Goal: Share content

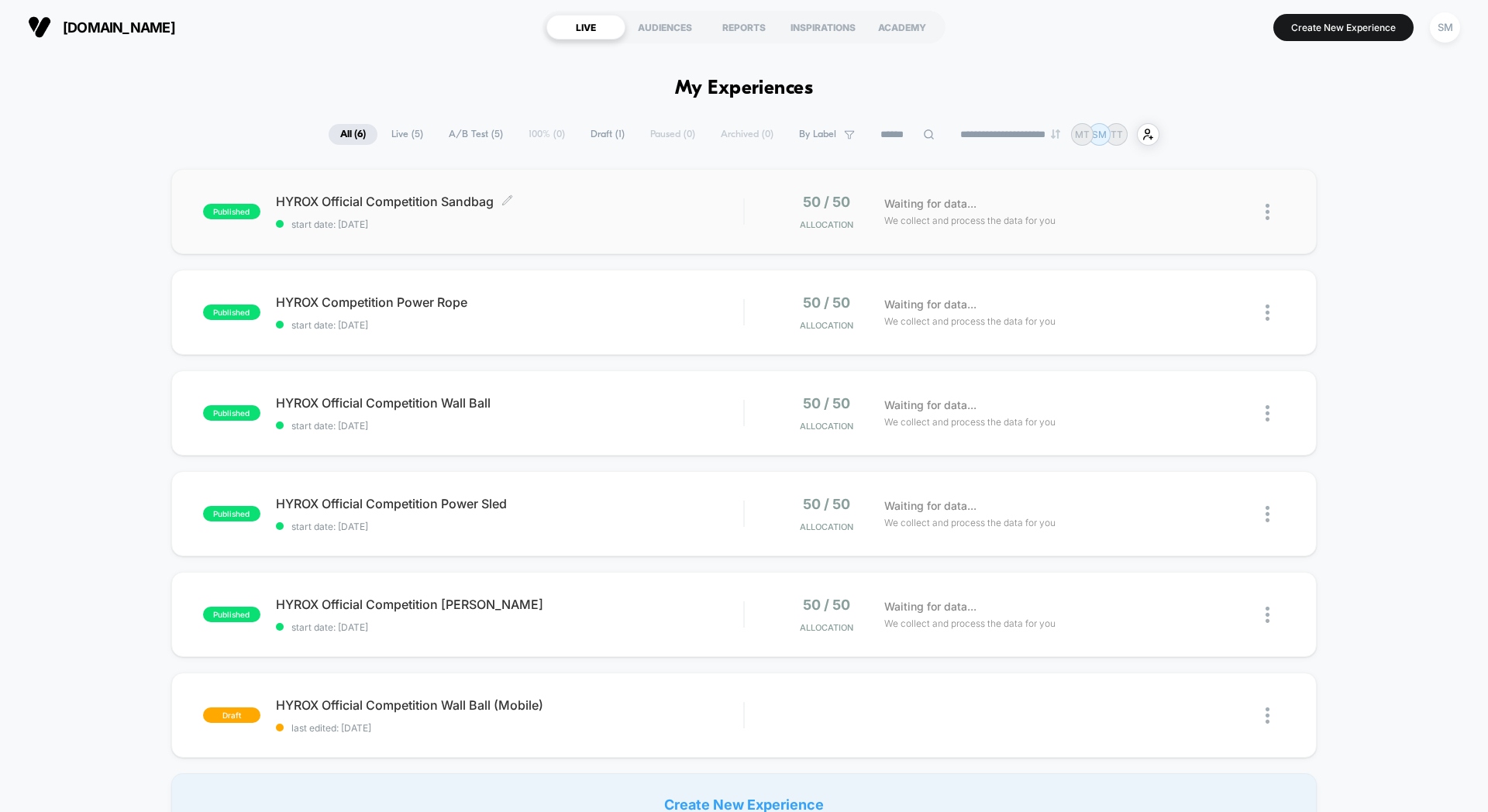
click at [696, 230] on span "start date: [DATE]" at bounding box center [509, 224] width 468 height 12
click at [693, 305] on span "HYROX Competition Power Rope Click to edit experience details" at bounding box center [509, 302] width 468 height 15
click at [722, 397] on span "HYROX Official Competition Wall Ball Click to edit experience details" at bounding box center [509, 403] width 468 height 15
click at [710, 523] on span "start date: [DATE]" at bounding box center [509, 526] width 468 height 12
click at [679, 595] on div "published HYROX Official Competition [PERSON_NAME] start date: [DATE] 50 / 50 A…" at bounding box center [744, 615] width 1146 height 86
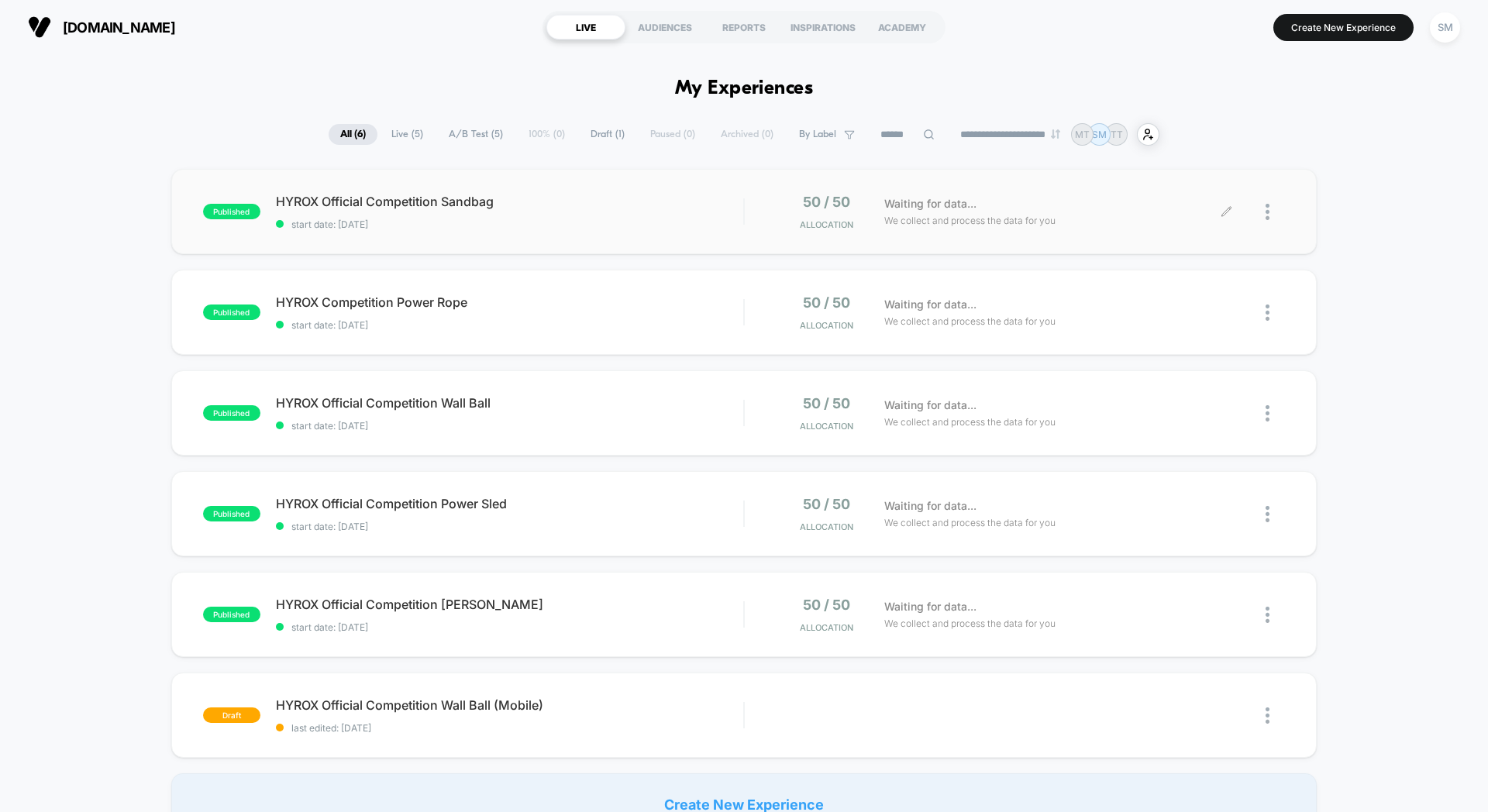
click at [1264, 214] on div at bounding box center [1255, 212] width 58 height 36
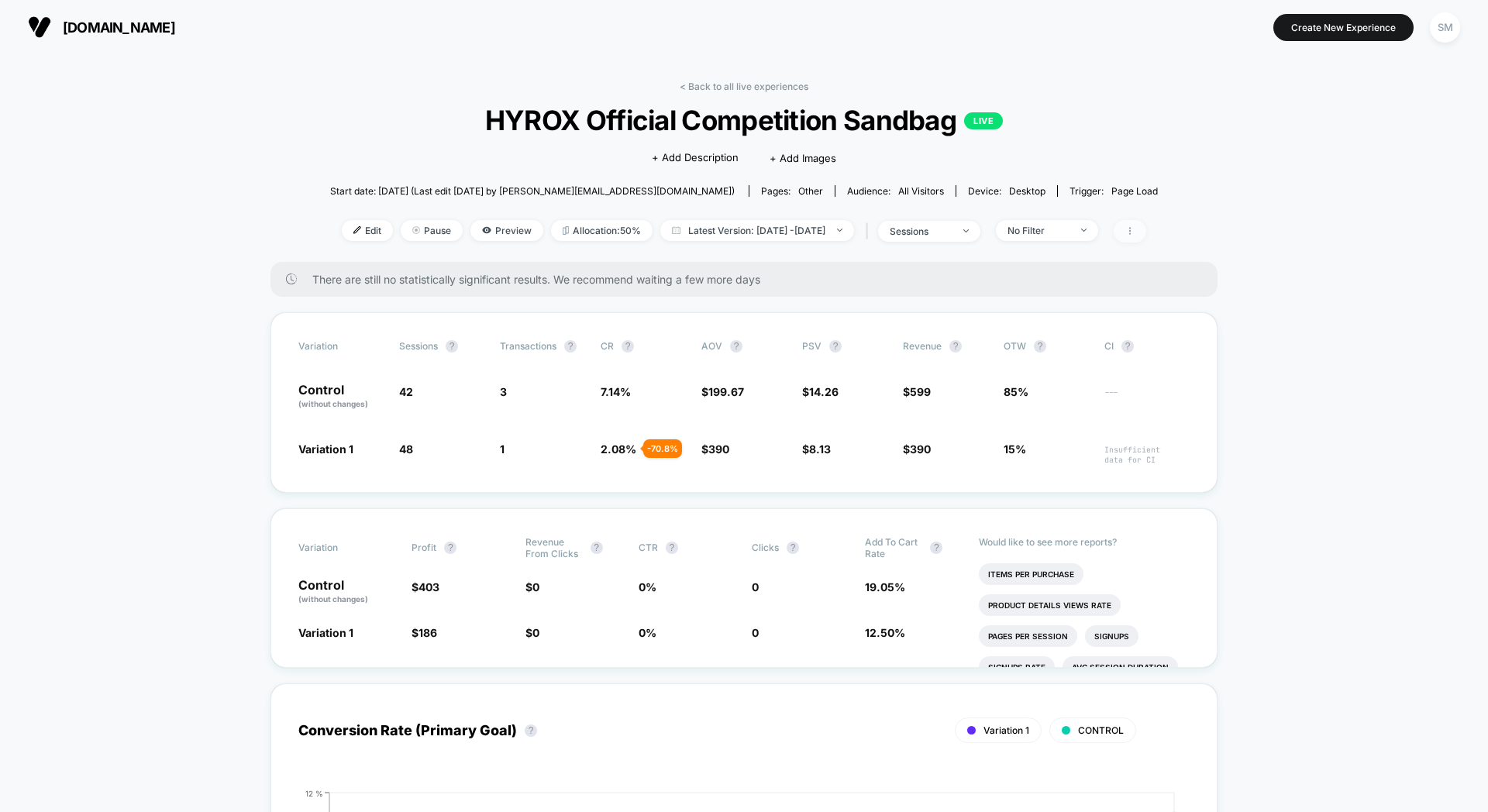
click at [1135, 233] on icon at bounding box center [1130, 231] width 9 height 9
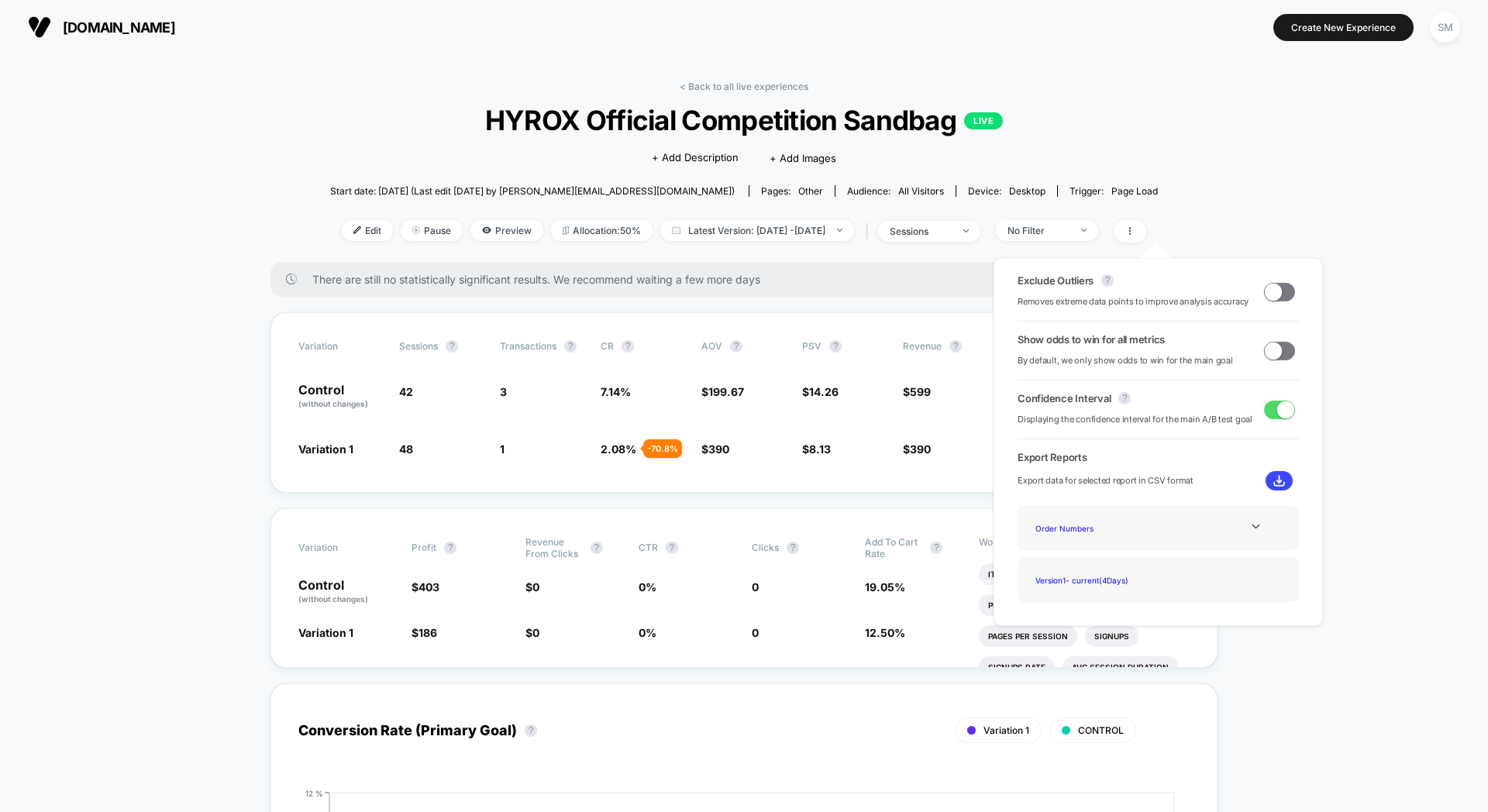
click at [1049, 152] on div "< Back to all live experiences HYROX Official Competition Sandbag LIVE Click to…" at bounding box center [744, 170] width 827 height 181
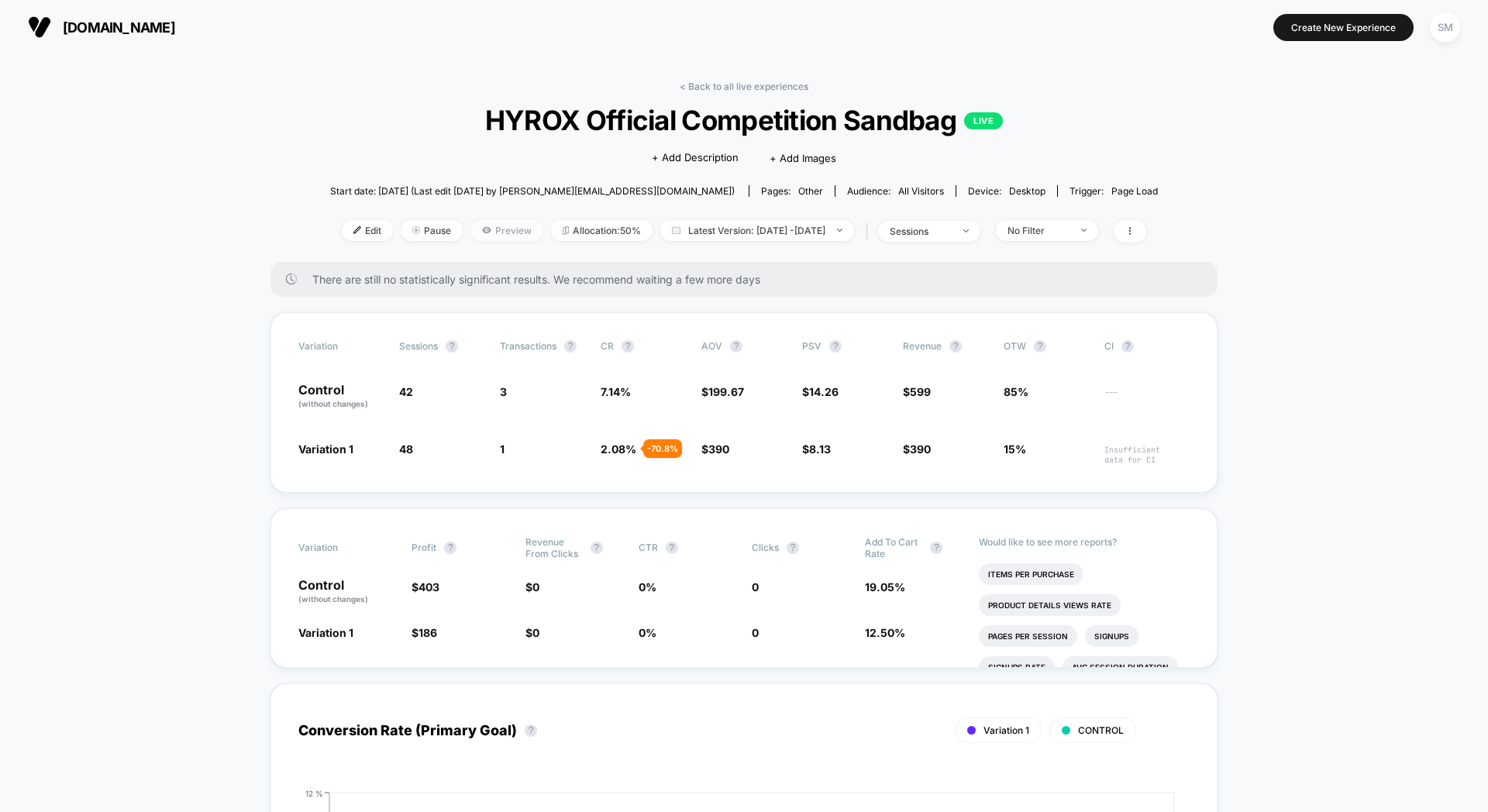
click at [470, 225] on span "Preview" at bounding box center [507, 230] width 73 height 21
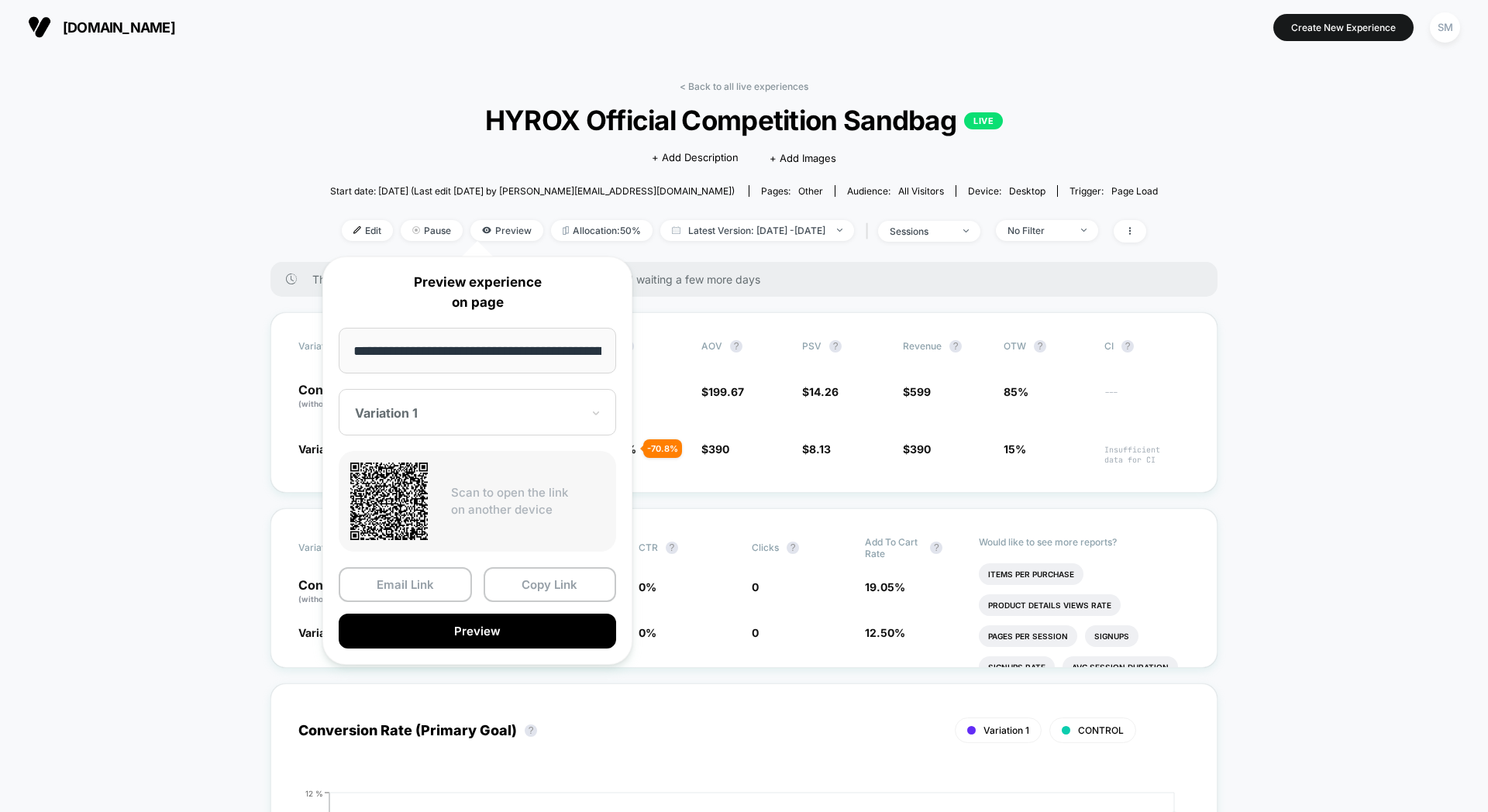
click at [434, 353] on input "**********" at bounding box center [478, 351] width 278 height 46
click at [550, 592] on button "Copy Link" at bounding box center [551, 585] width 133 height 35
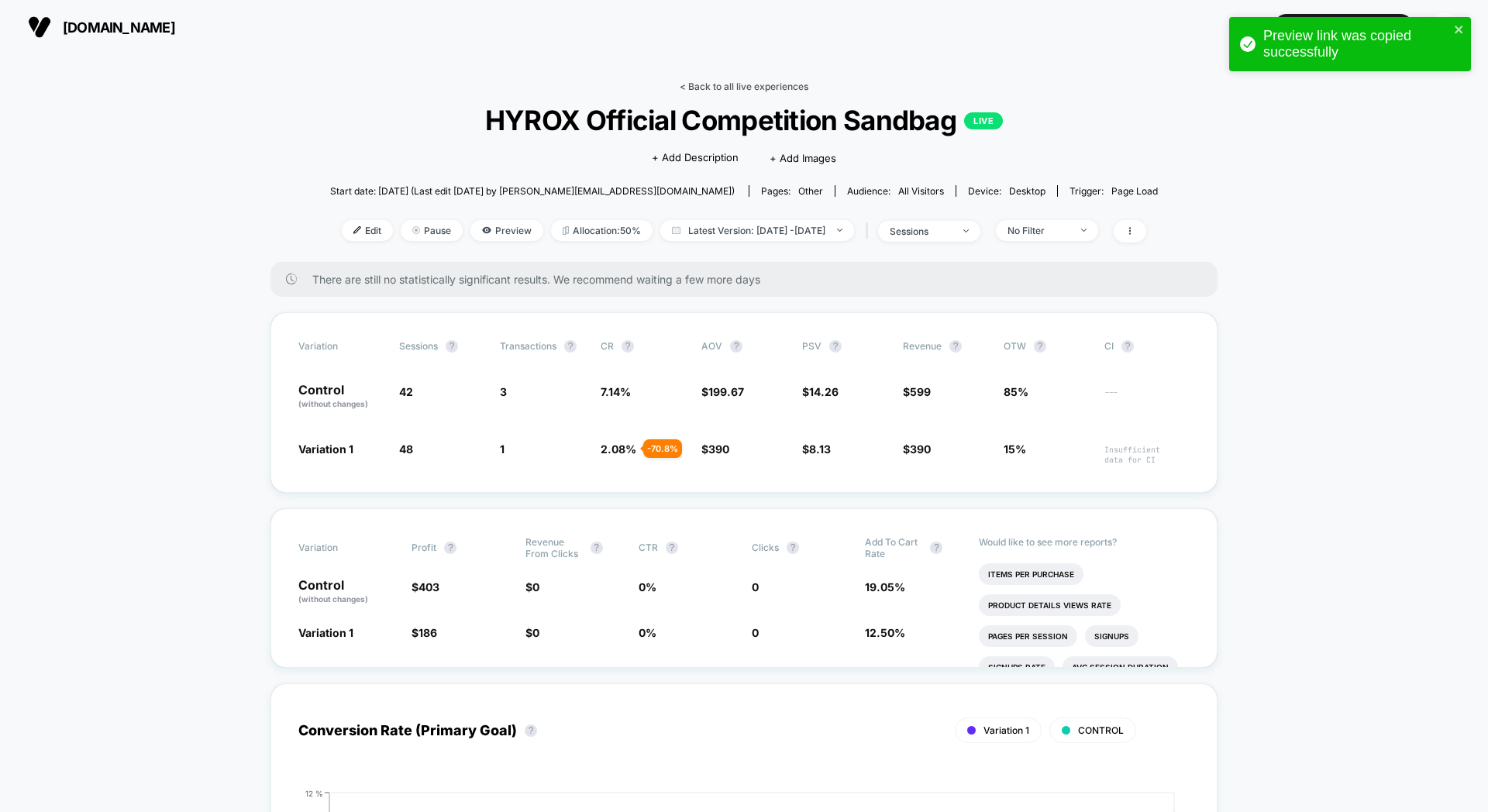
click at [680, 86] on link "< Back to all live experiences" at bounding box center [744, 86] width 129 height 12
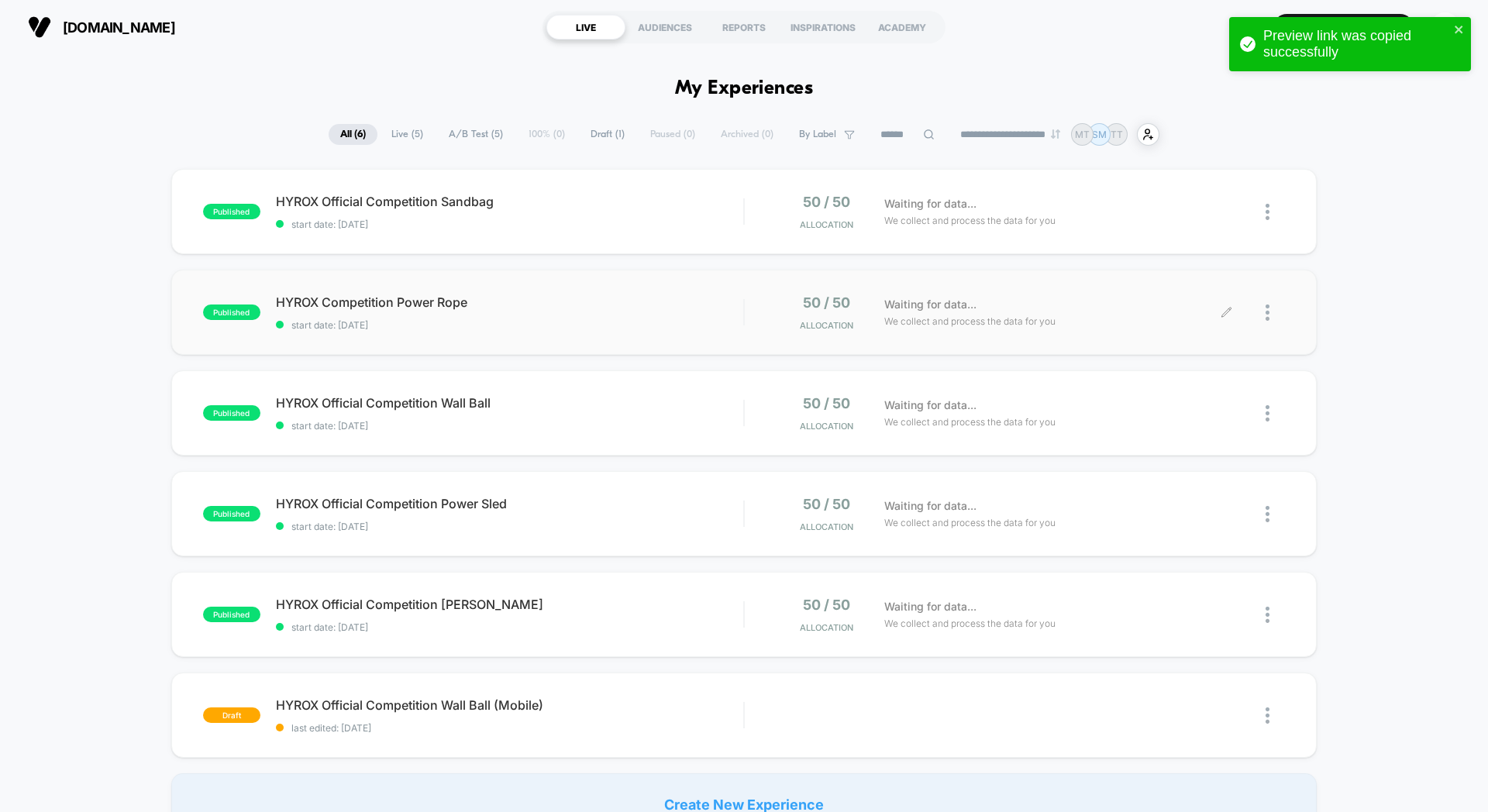
click at [1264, 318] on div at bounding box center [1255, 313] width 58 height 36
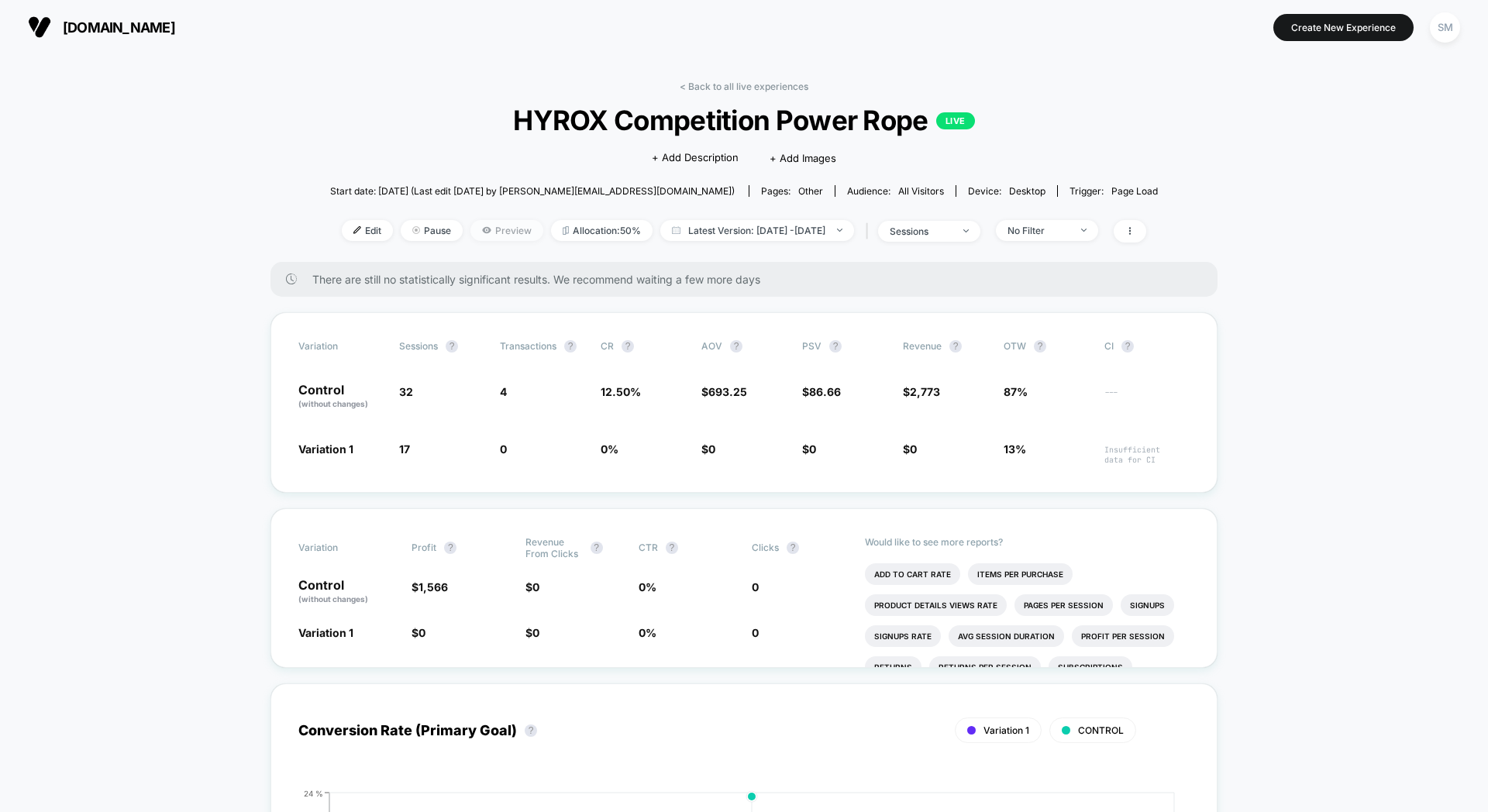
click at [487, 226] on span "Preview" at bounding box center [507, 230] width 73 height 21
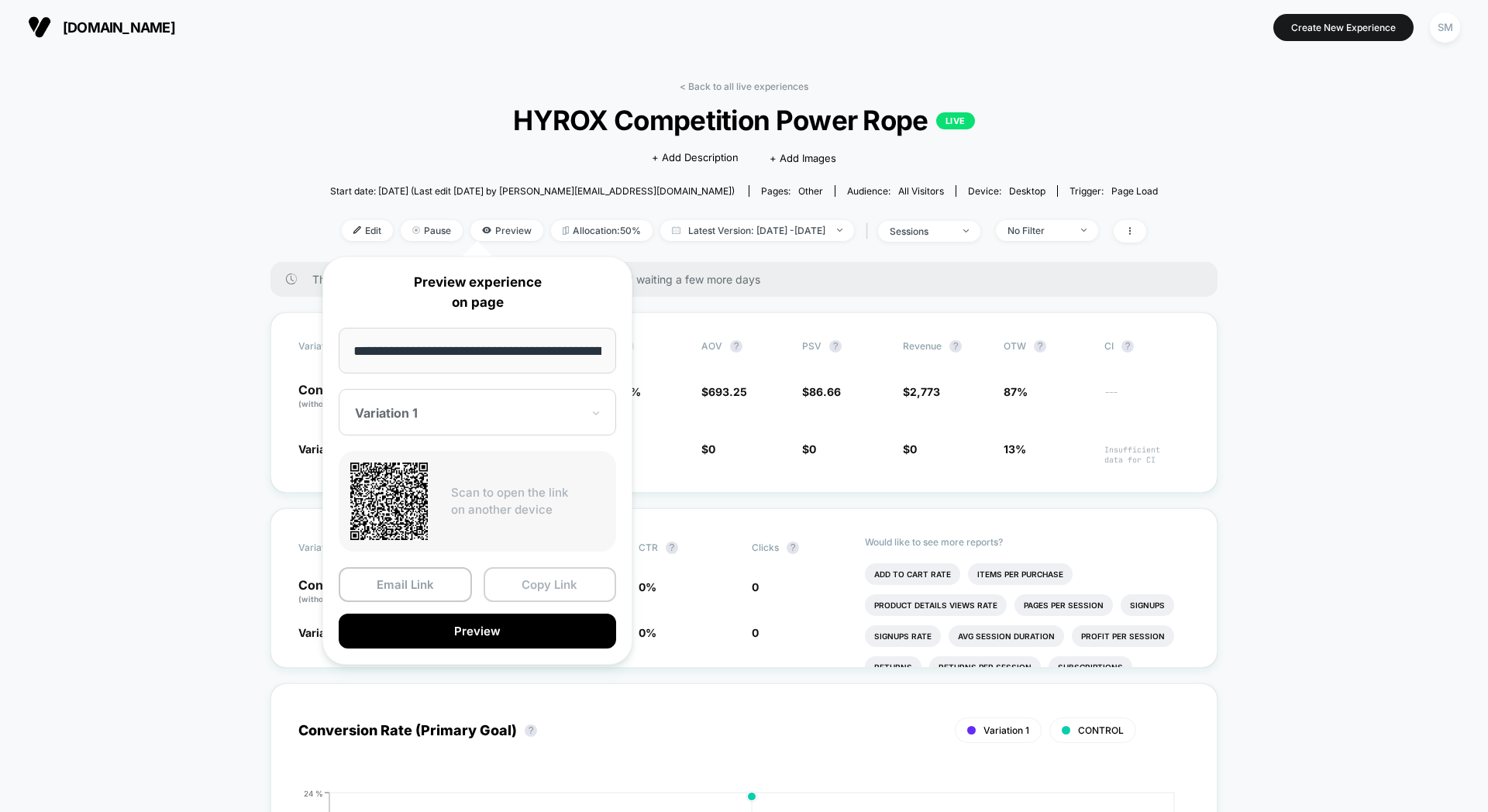
click at [564, 579] on button "Copy Link" at bounding box center [551, 585] width 133 height 35
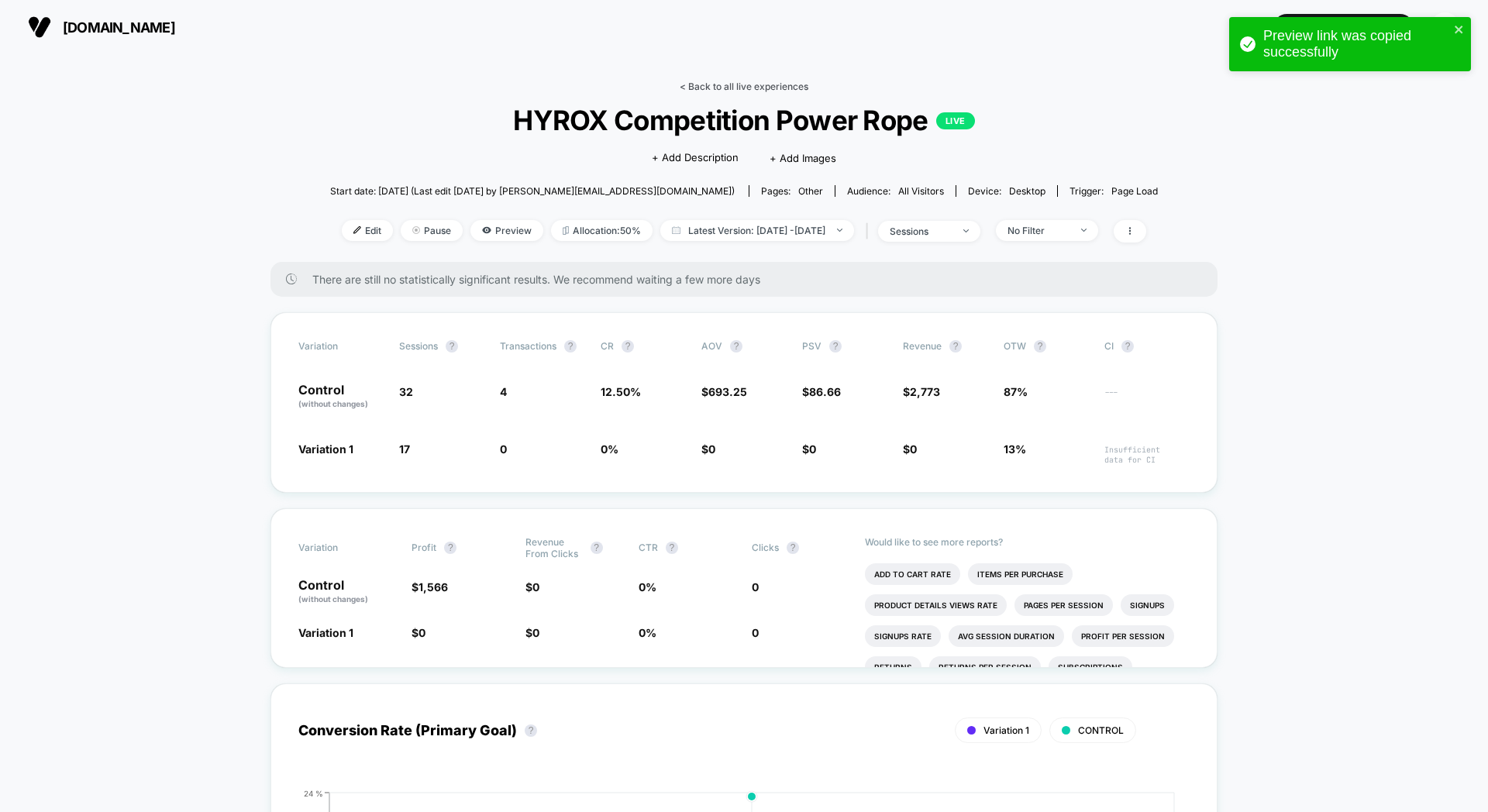
click at [696, 88] on link "< Back to all live experiences" at bounding box center [744, 86] width 129 height 12
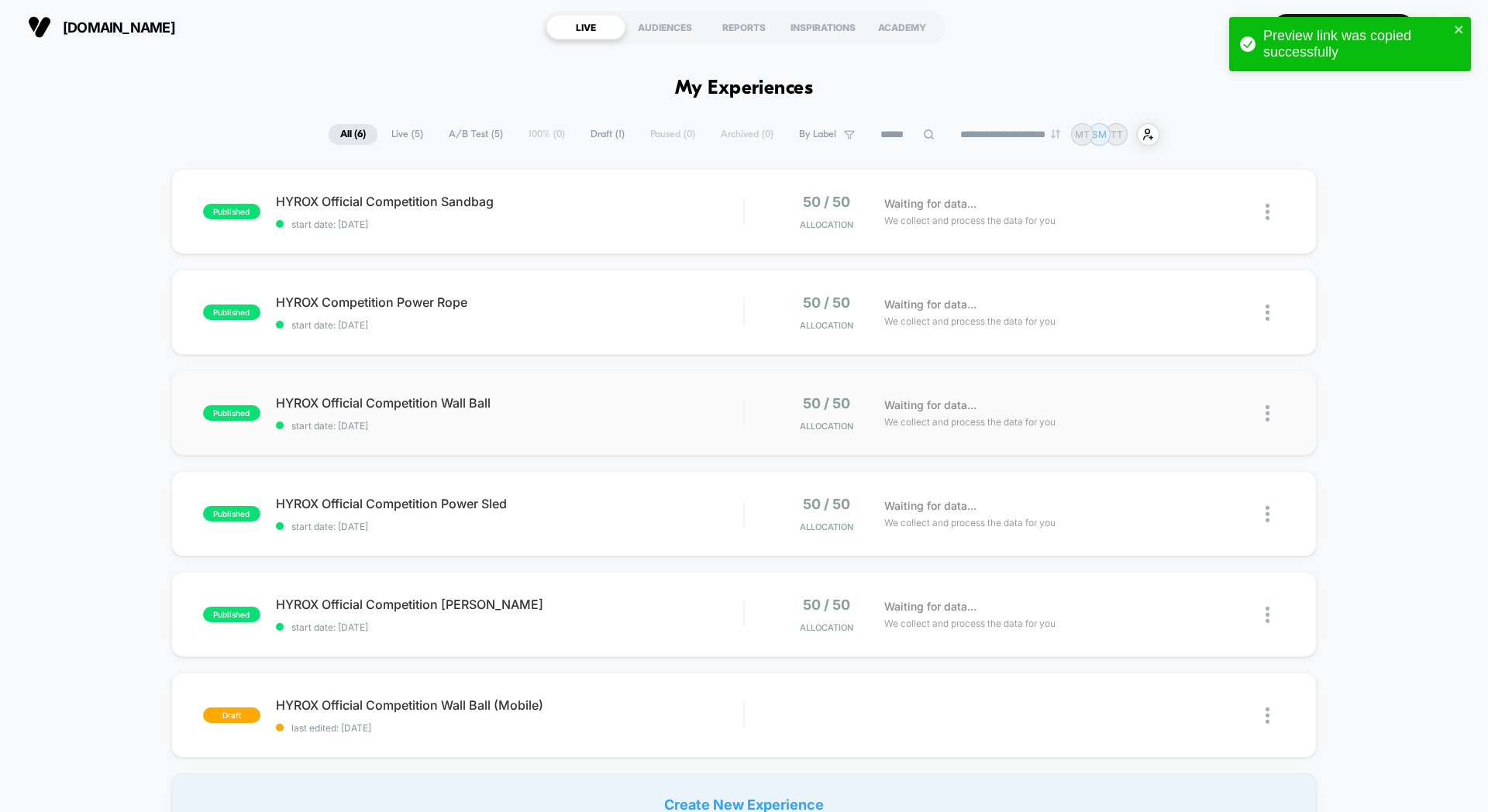
click at [1268, 408] on img at bounding box center [1267, 414] width 4 height 16
click at [534, 479] on div "published HYROX Official Competition Power Sled start date: [DATE] 50 / 50 Allo…" at bounding box center [744, 514] width 1146 height 86
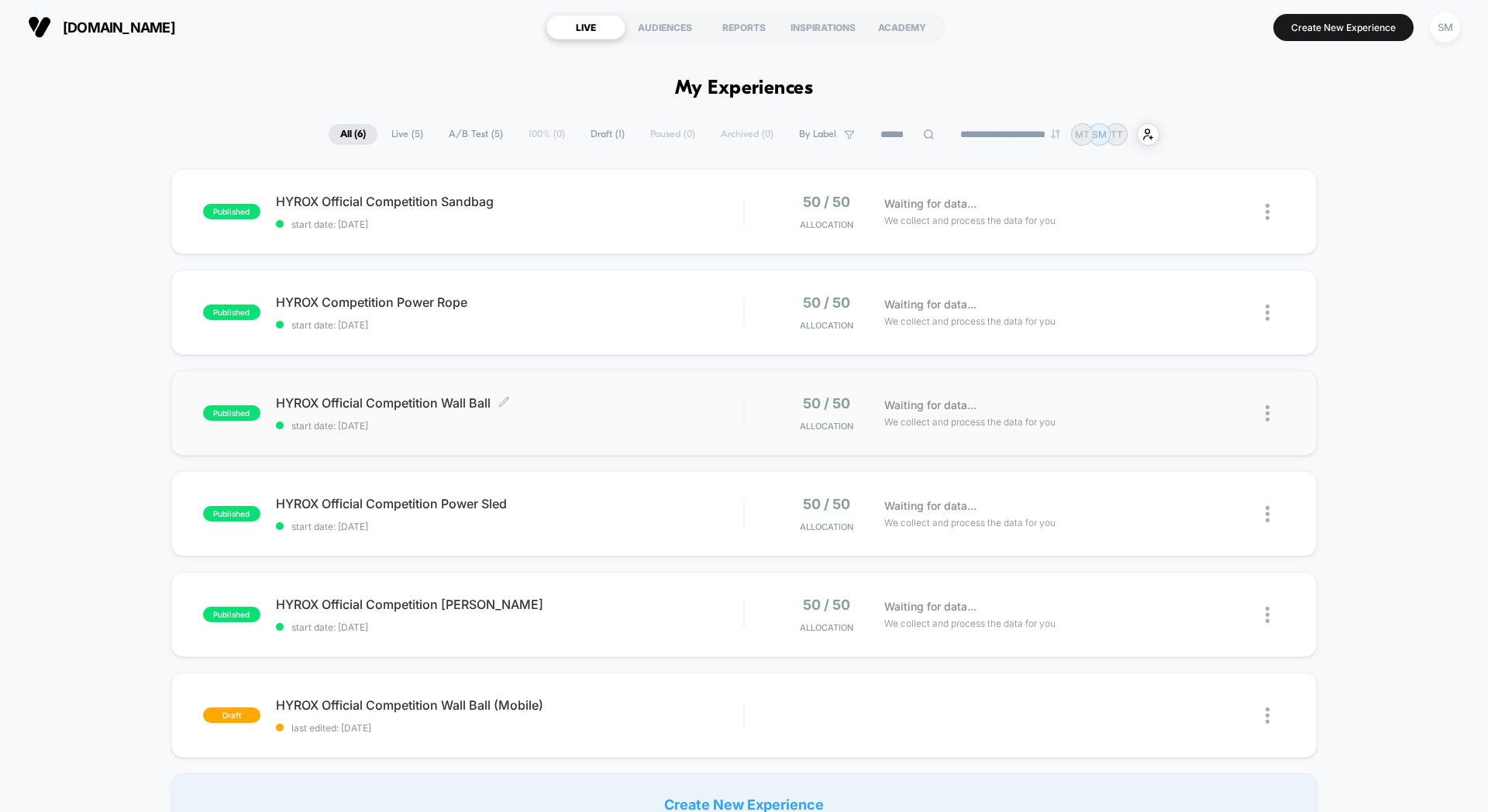
click at [573, 396] on span "HYROX Official Competition Wall Ball Click to edit experience details" at bounding box center [509, 403] width 468 height 15
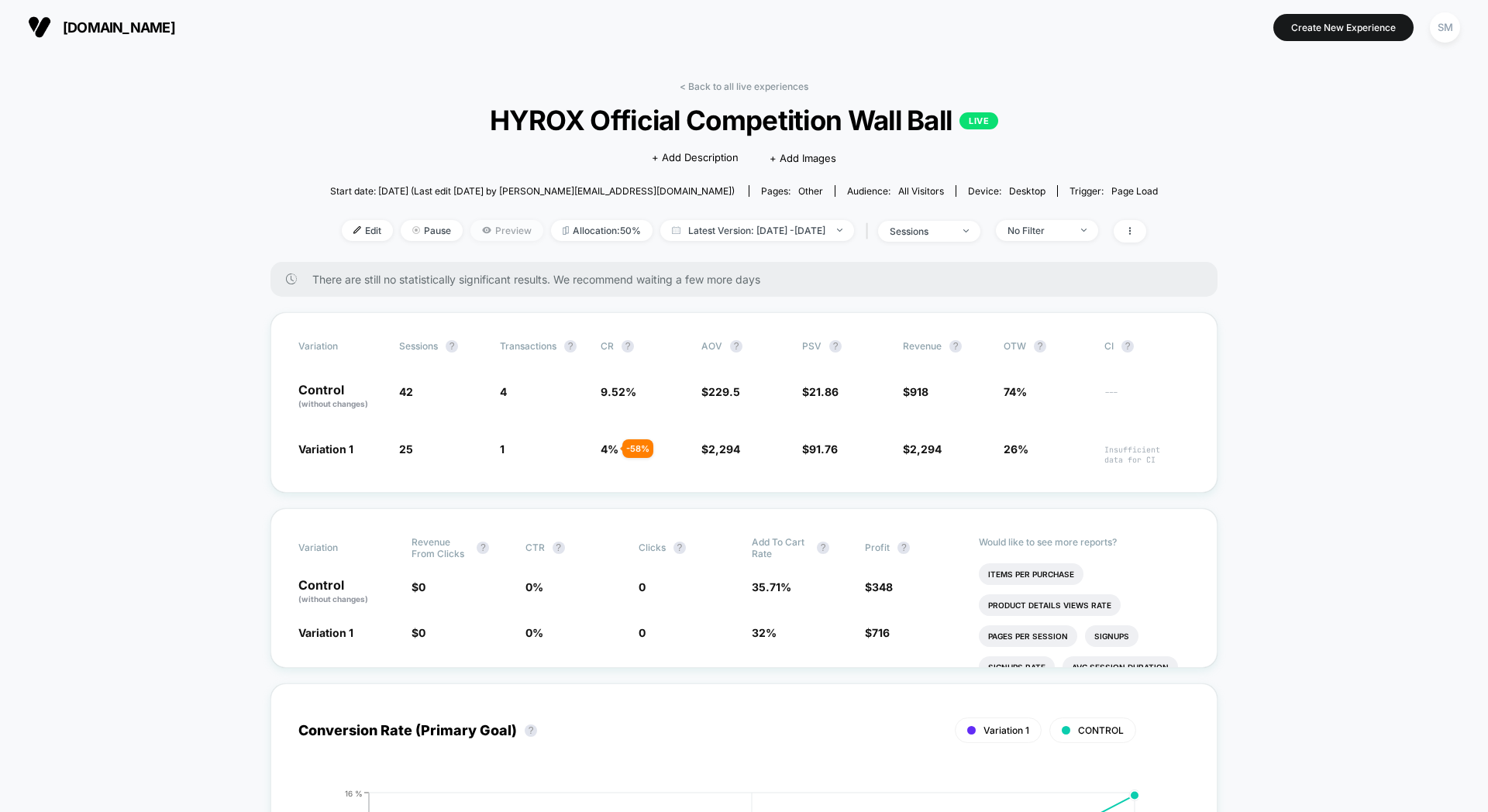
click at [497, 226] on span "Preview" at bounding box center [507, 230] width 73 height 21
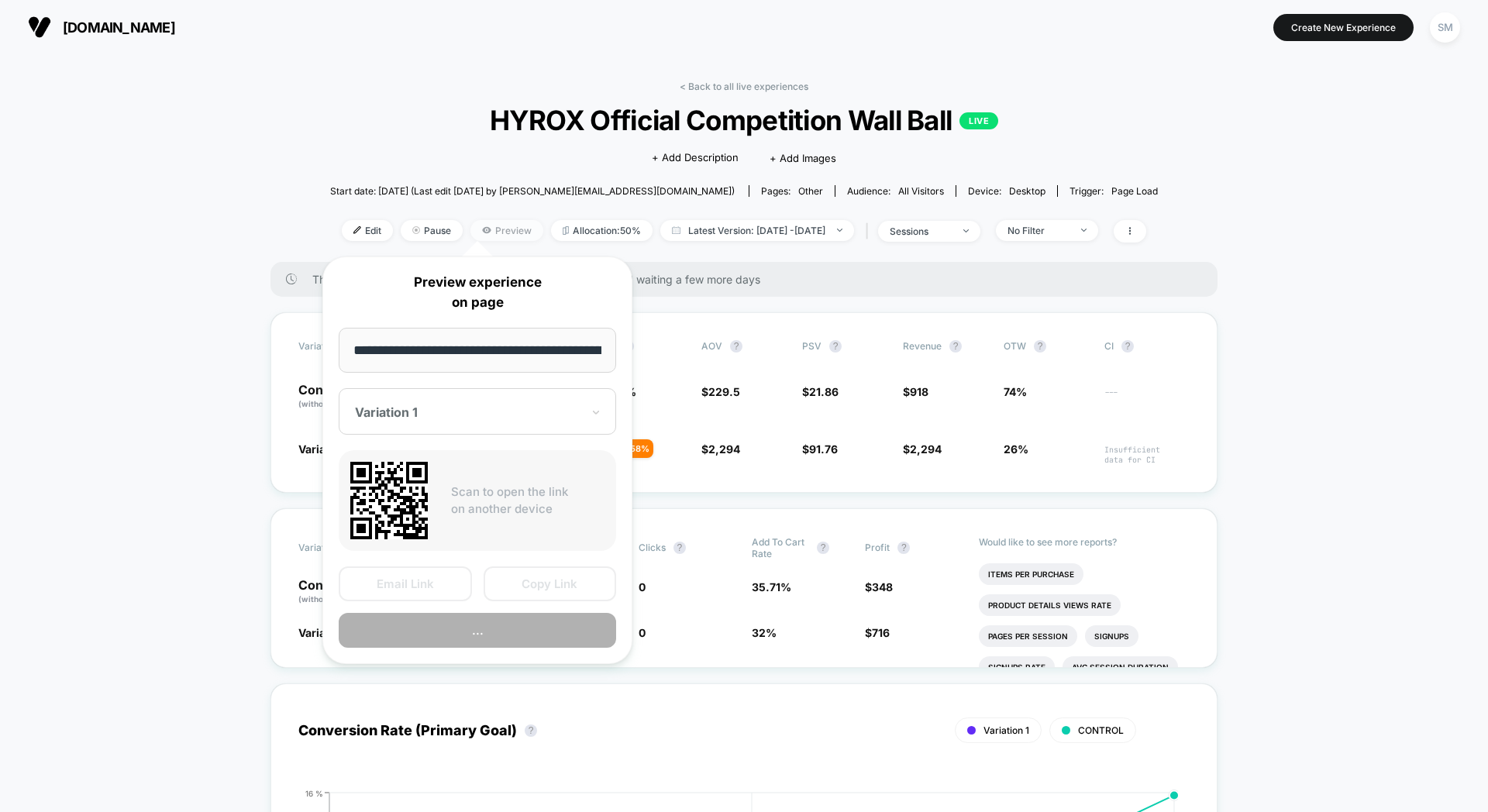
scroll to position [0, 162]
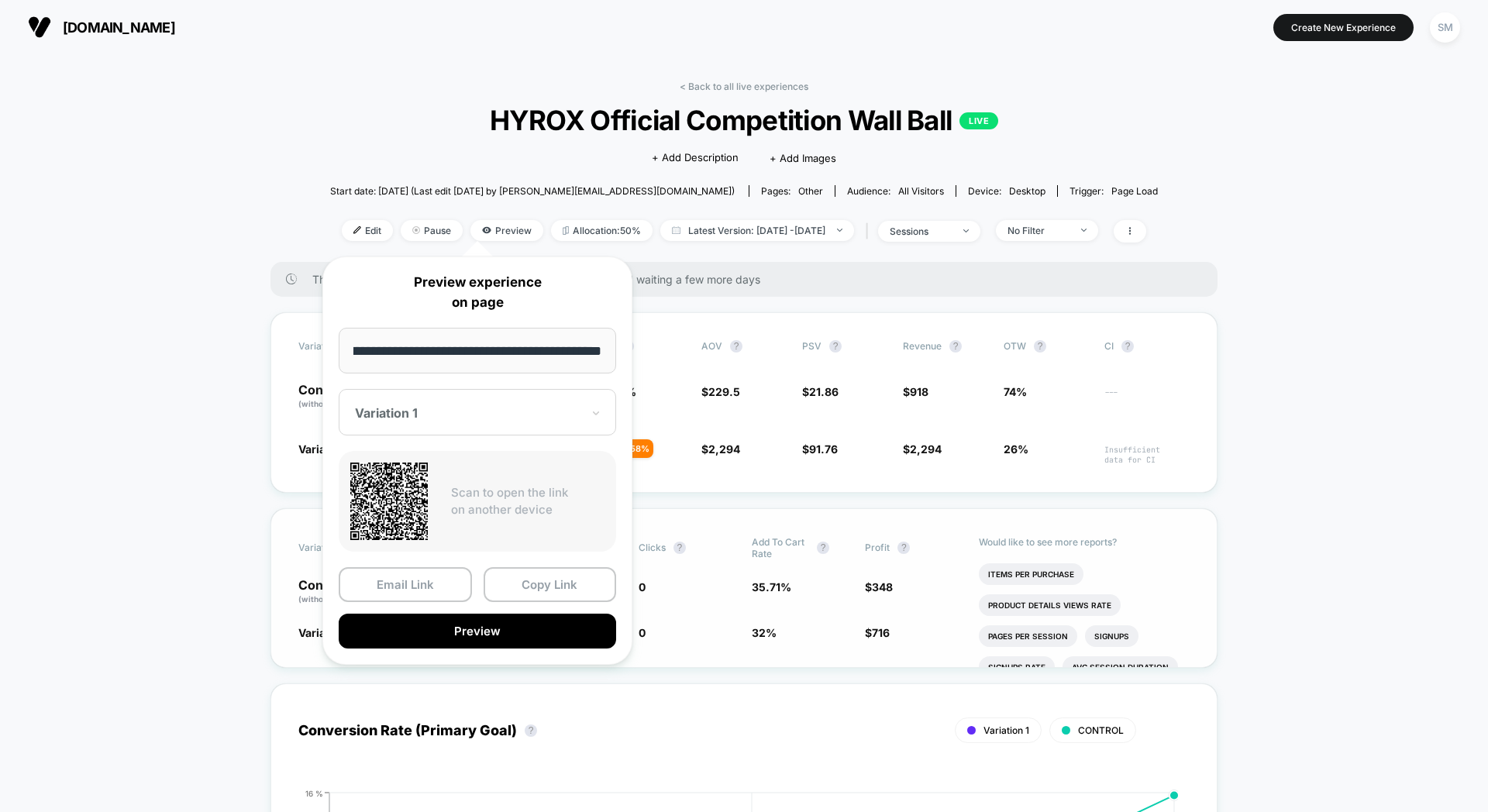
click at [568, 573] on button "Copy Link" at bounding box center [551, 585] width 133 height 35
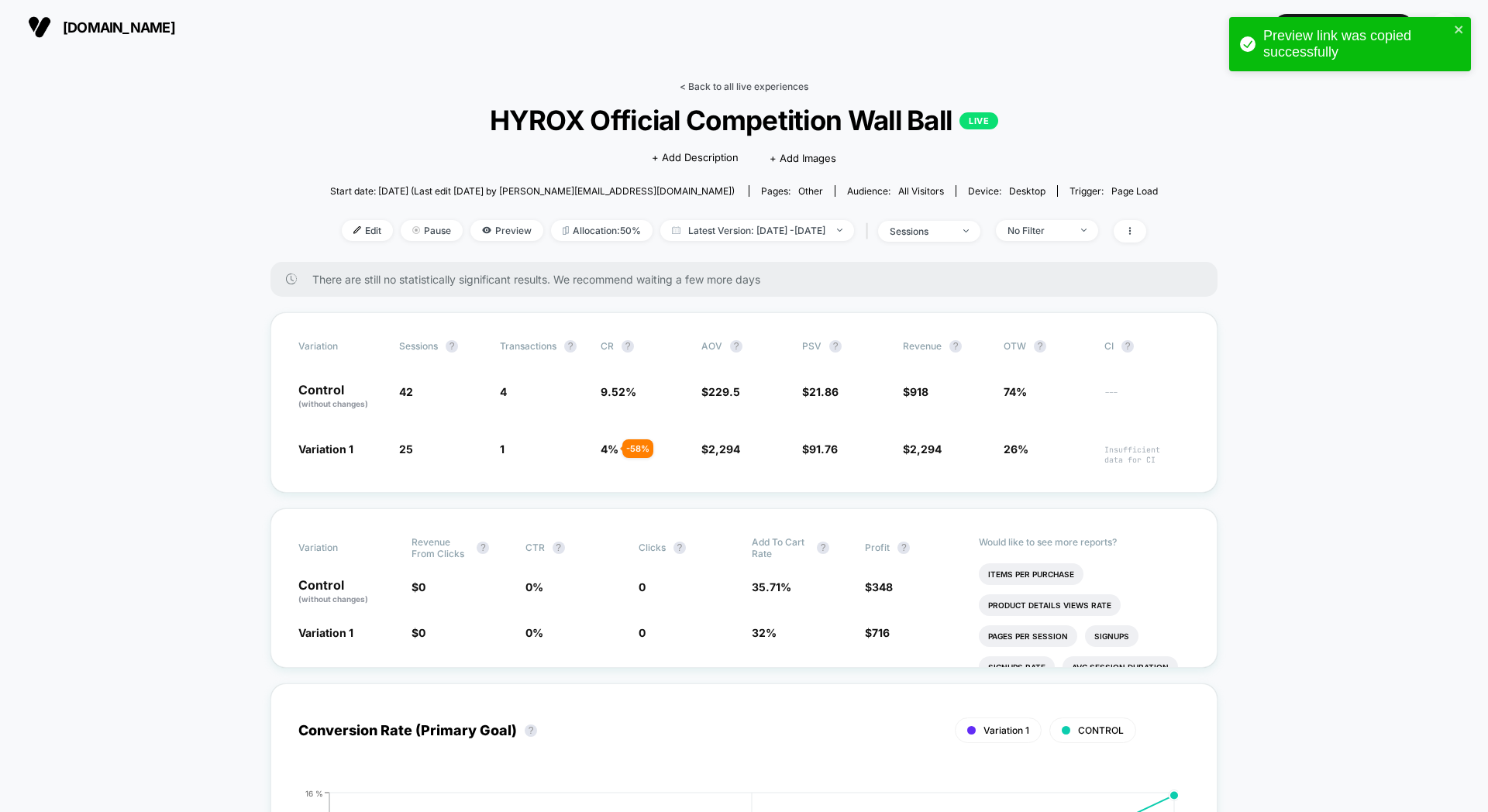
click at [689, 89] on link "< Back to all live experiences" at bounding box center [744, 86] width 129 height 12
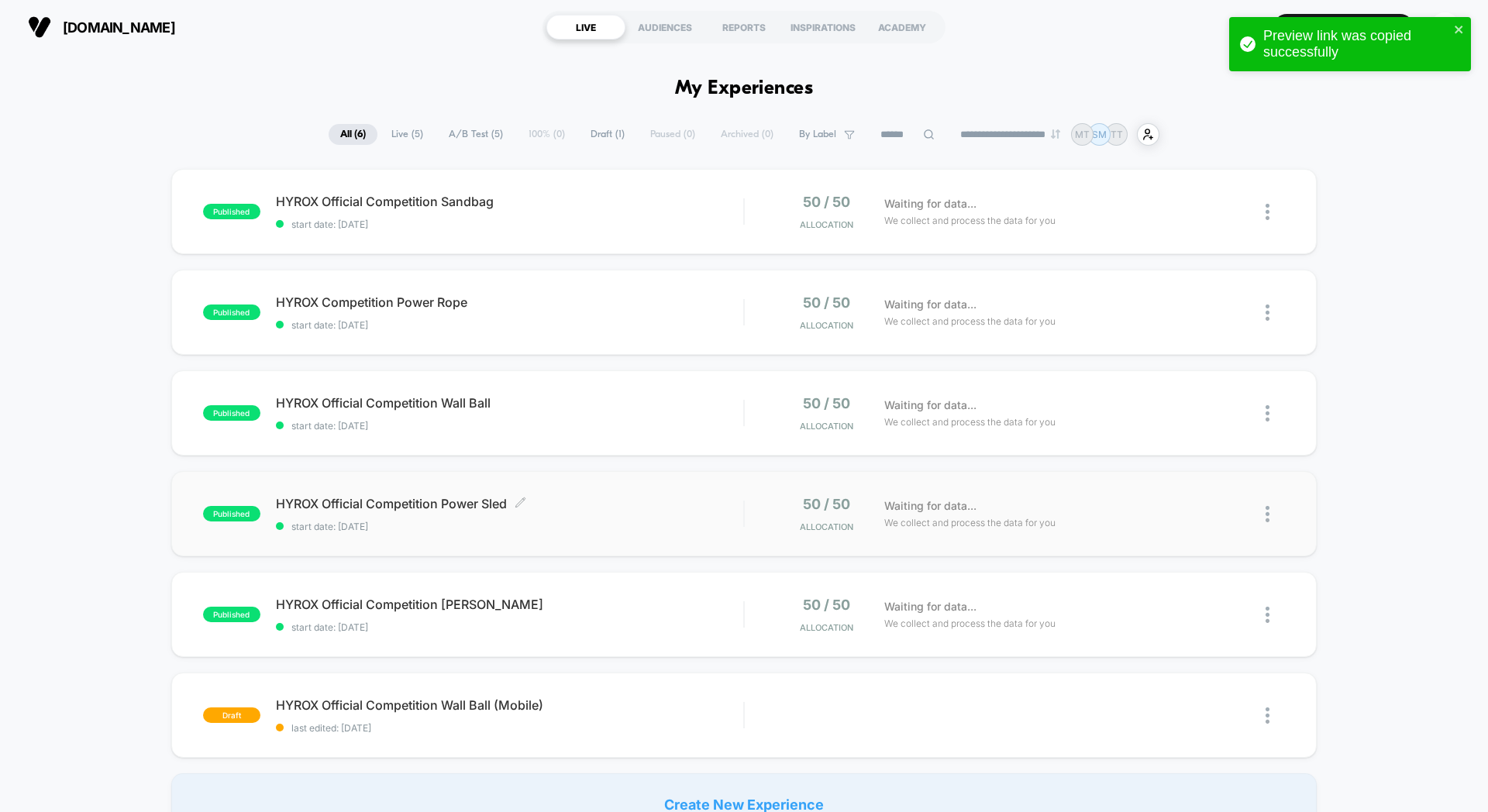
click at [683, 525] on span "start date: [DATE]" at bounding box center [509, 526] width 468 height 12
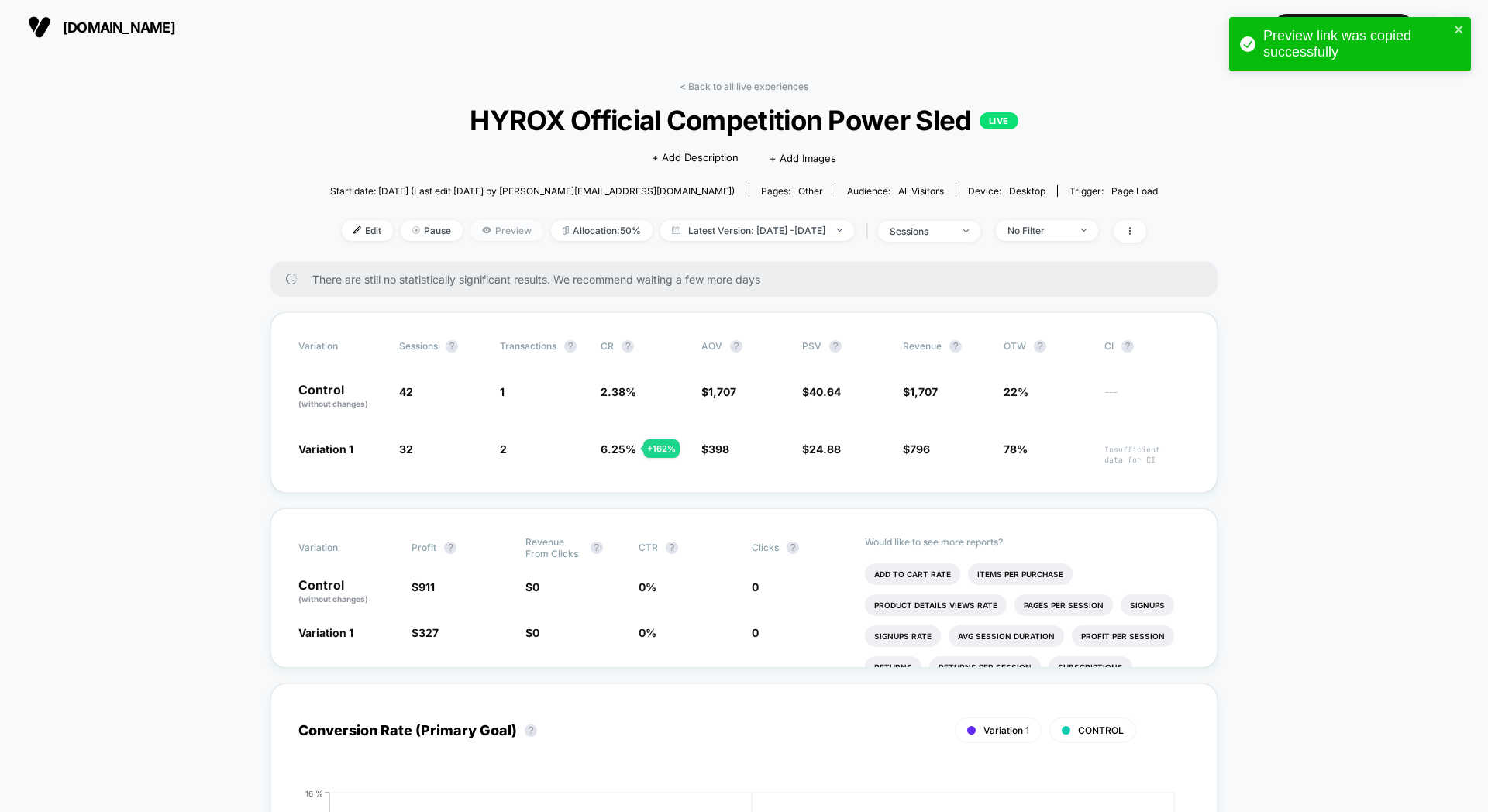
click at [470, 238] on span "Preview" at bounding box center [507, 230] width 73 height 21
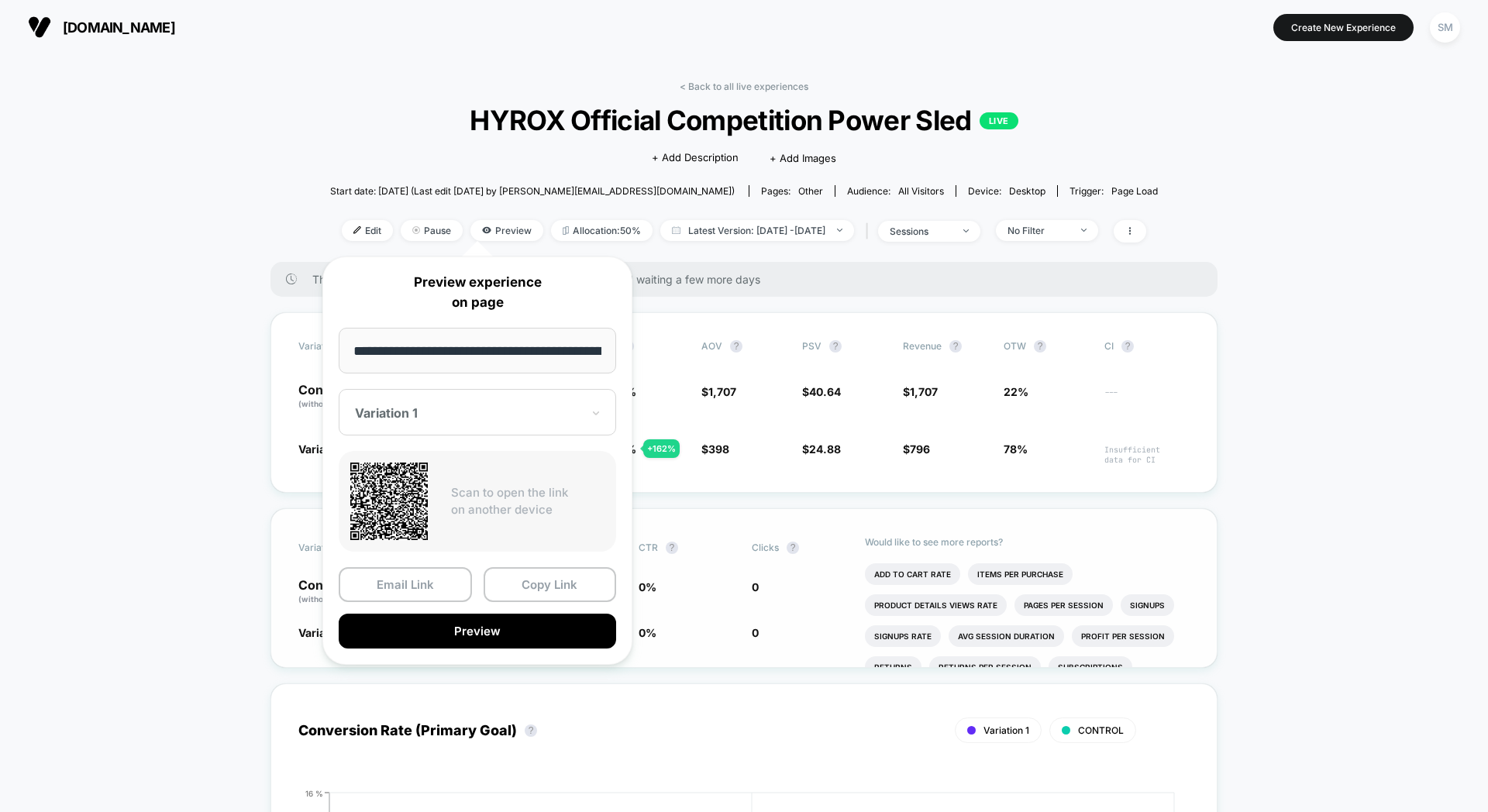
click at [584, 580] on button "Copy Link" at bounding box center [551, 585] width 133 height 35
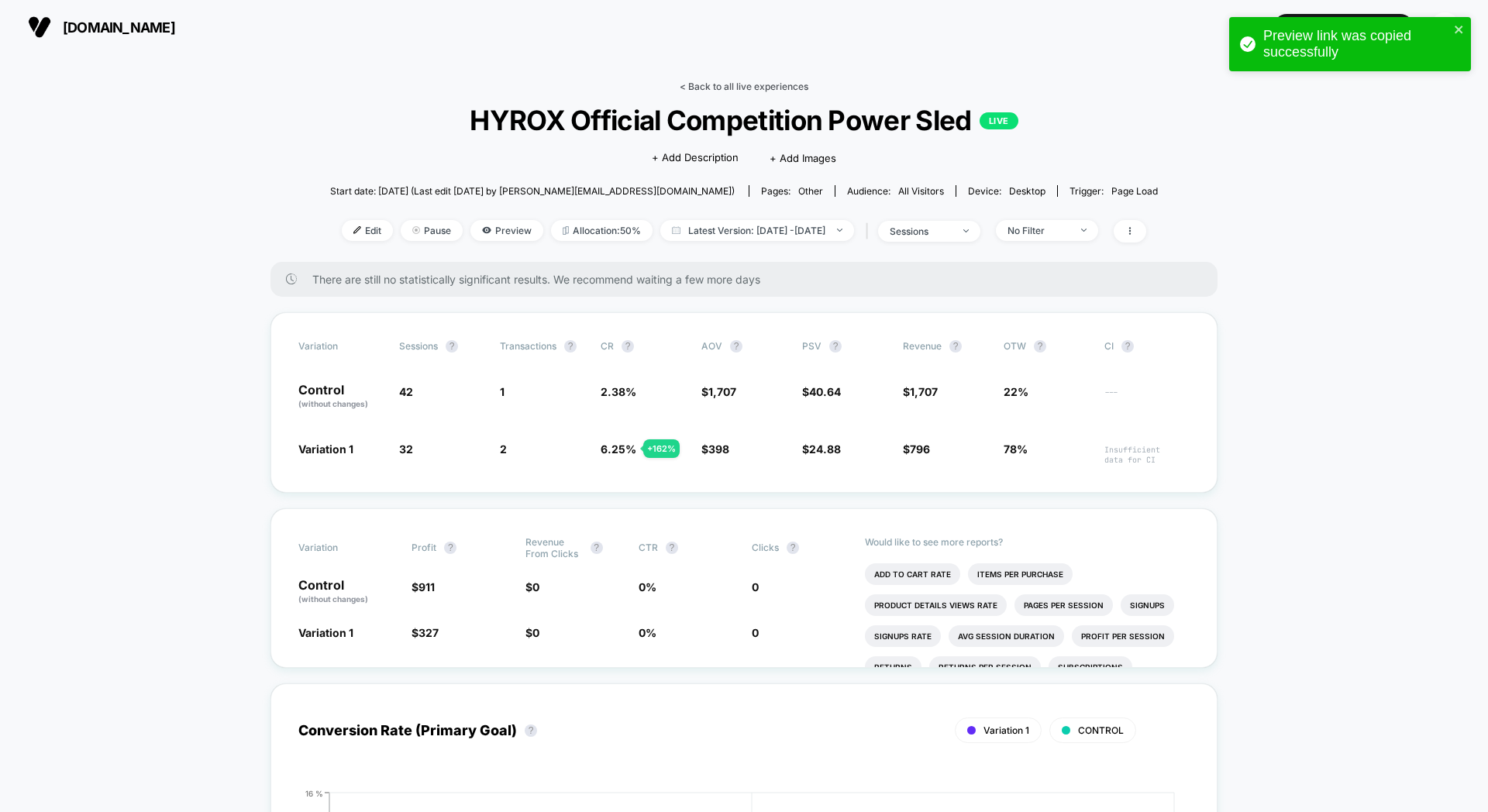
click at [696, 83] on link "< Back to all live experiences" at bounding box center [744, 86] width 129 height 12
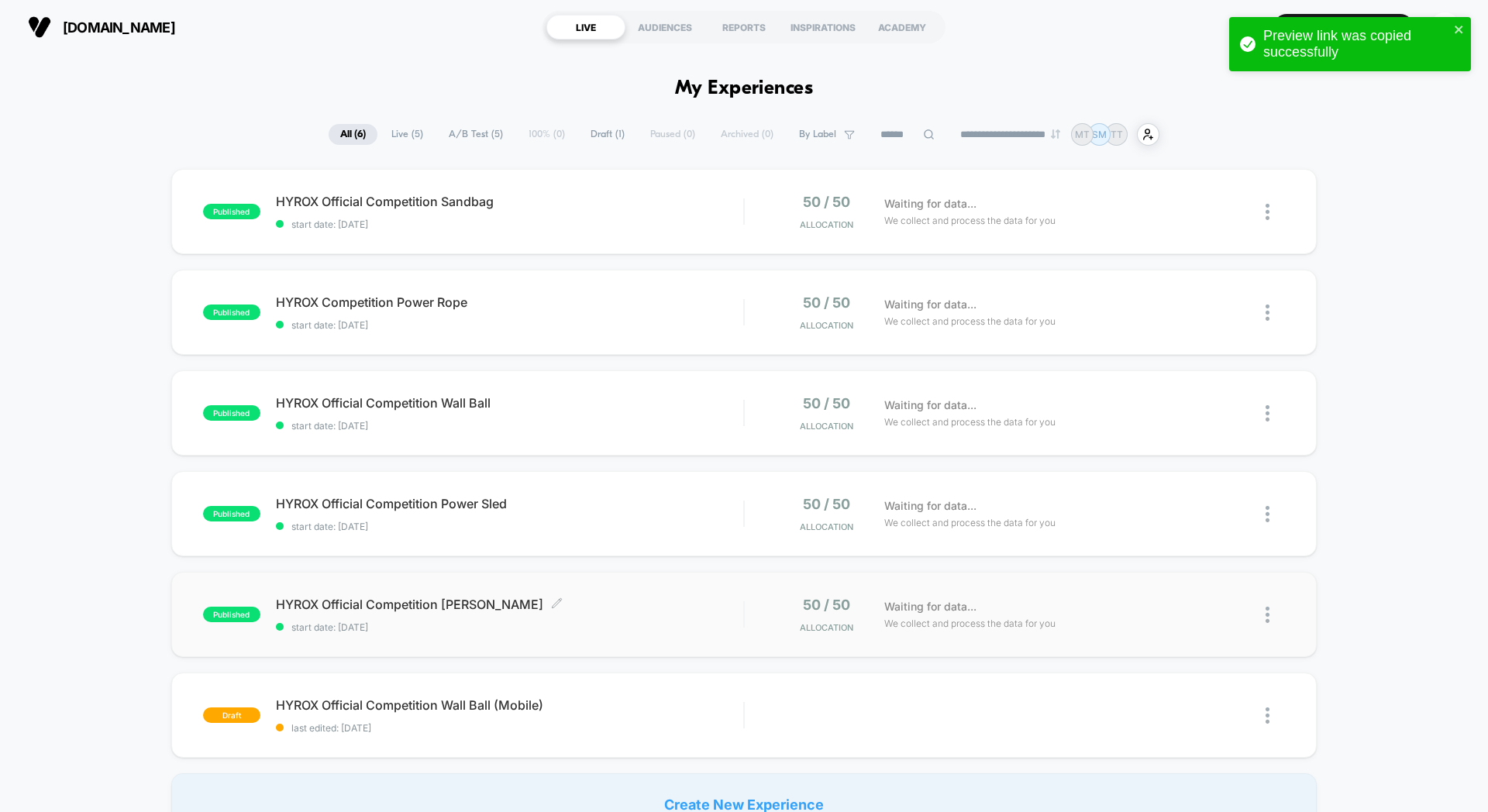
click at [617, 607] on span "HYROX Official Competition [PERSON_NAME] Click to edit experience details" at bounding box center [509, 604] width 468 height 15
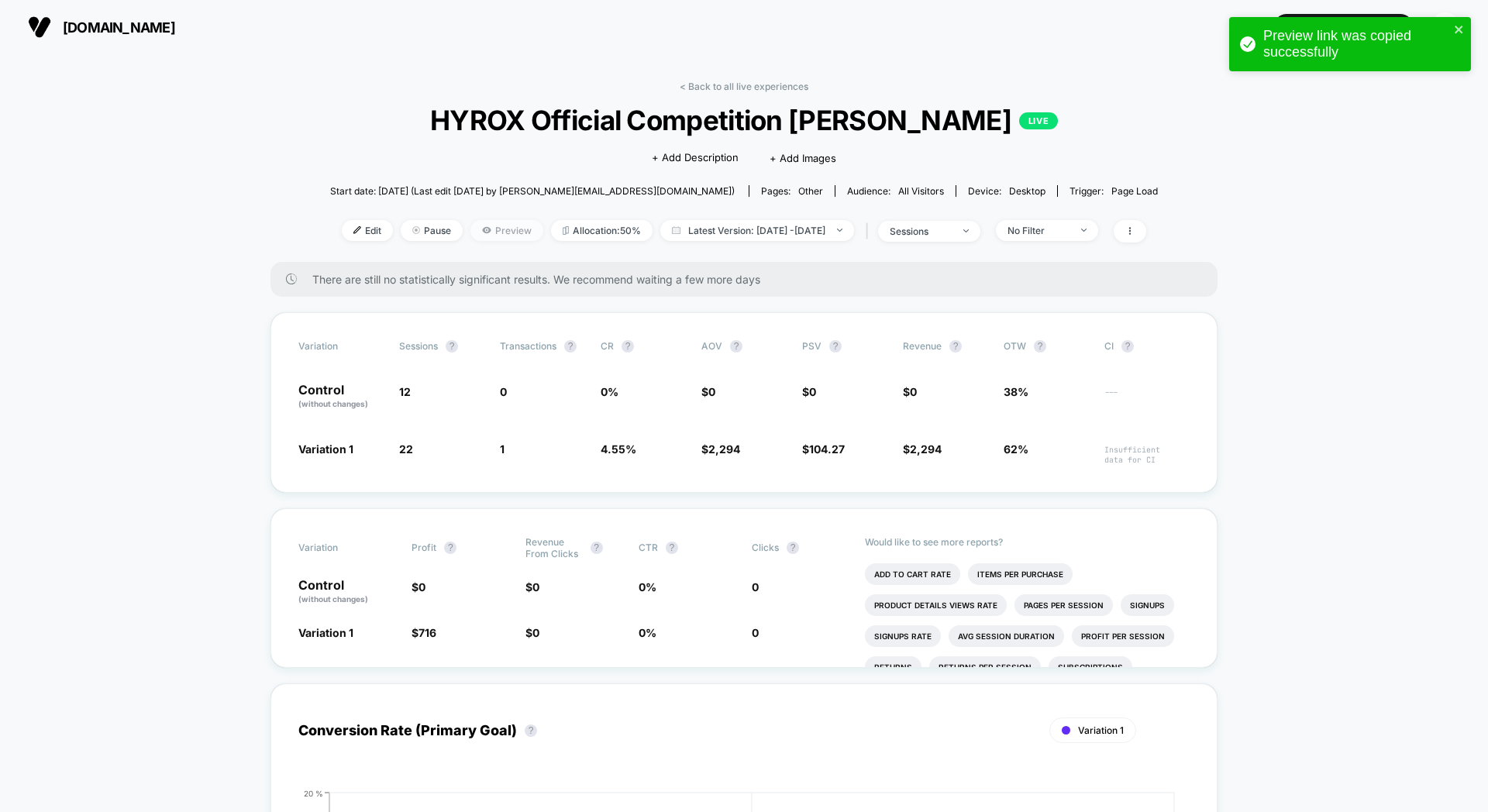
click at [480, 231] on span "Preview" at bounding box center [507, 230] width 73 height 21
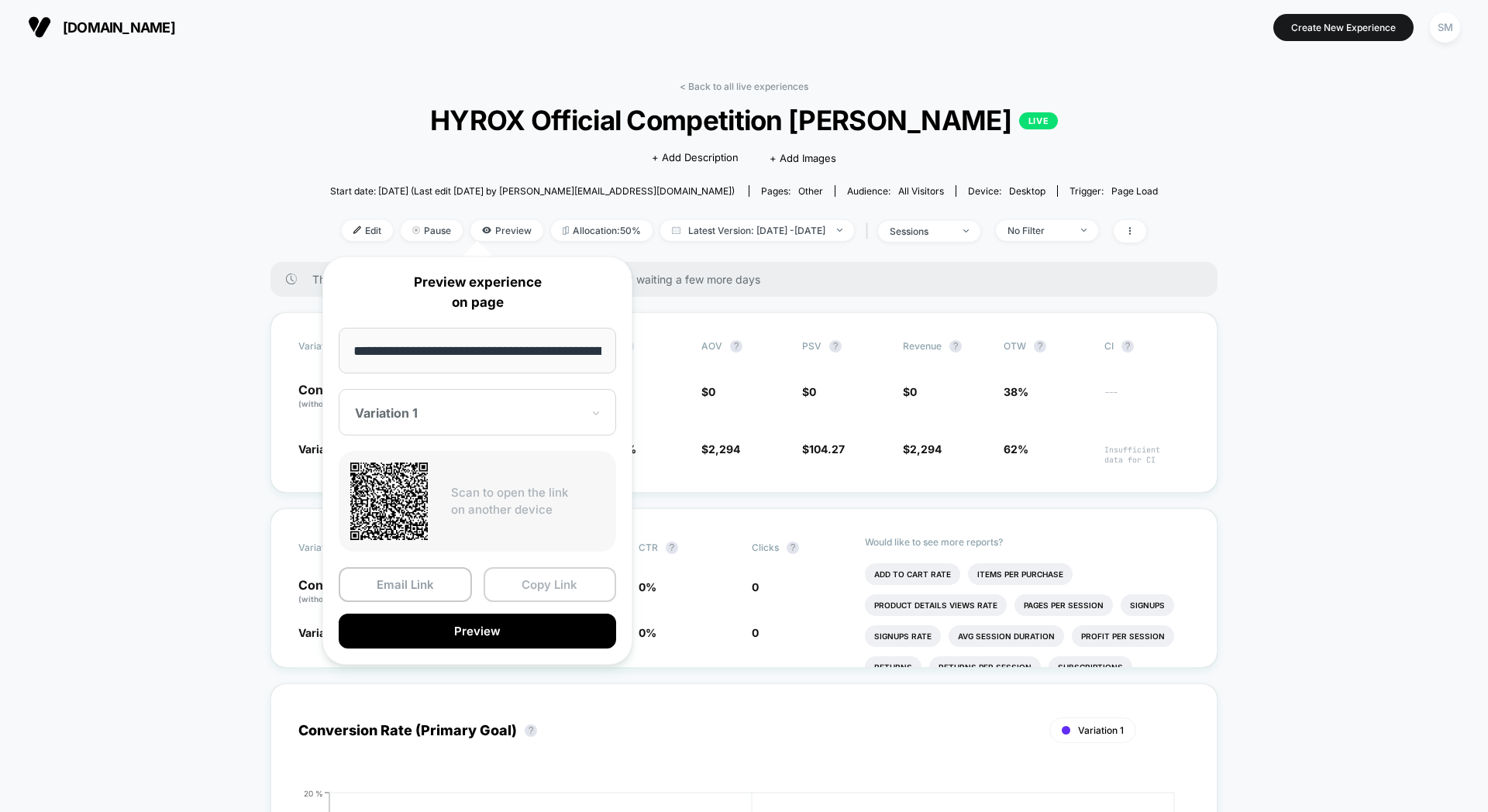
click at [556, 595] on button "Copy Link" at bounding box center [551, 585] width 133 height 35
